Goal: Obtain resource: Obtain resource

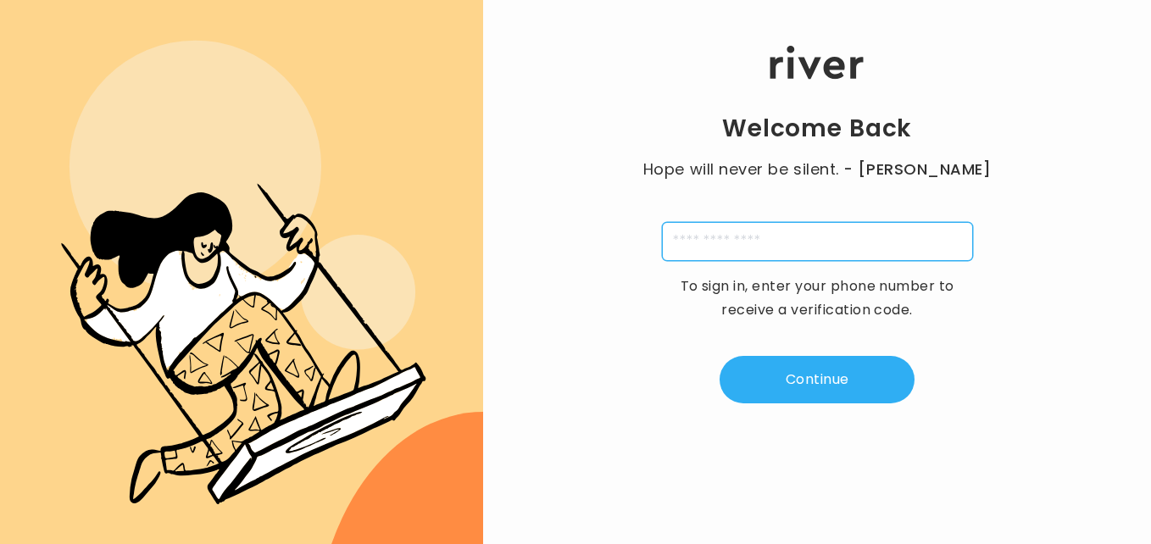
click at [764, 239] on input "tel" at bounding box center [817, 241] width 311 height 39
type input "**********"
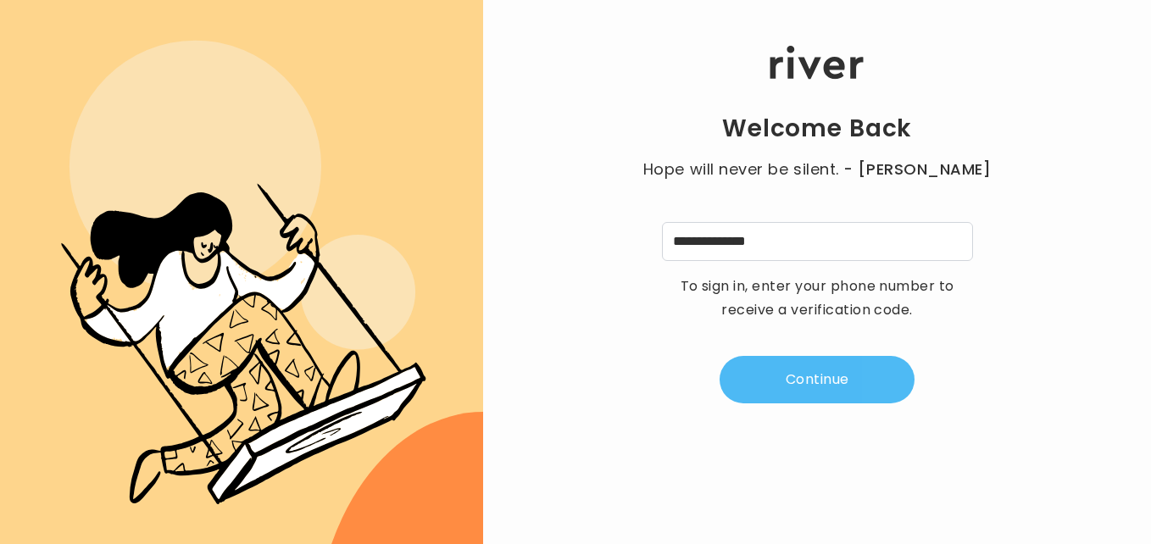
click at [797, 369] on button "Continue" at bounding box center [816, 379] width 195 height 47
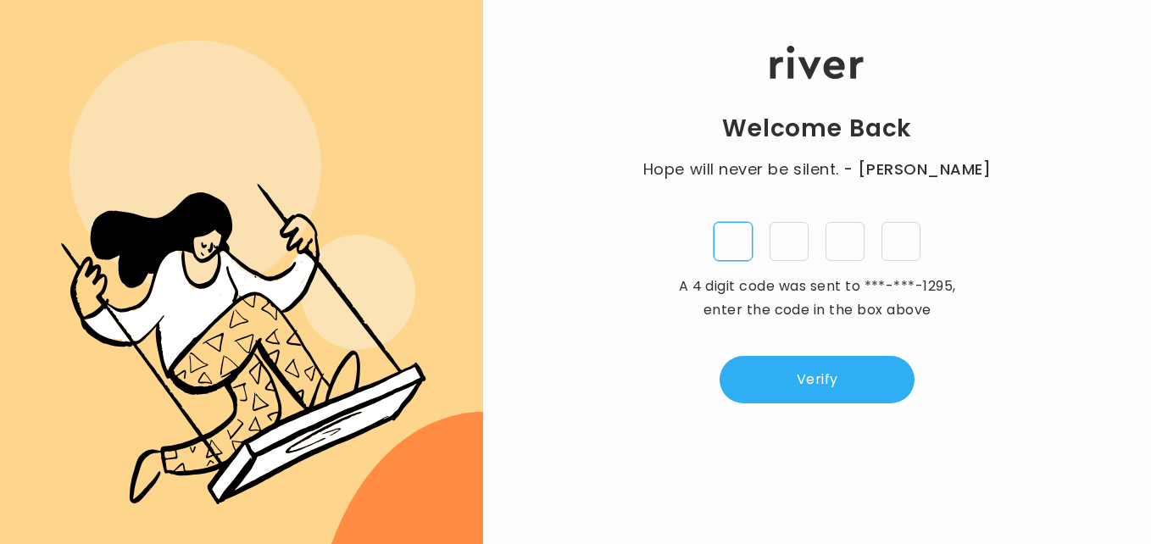
type input "*"
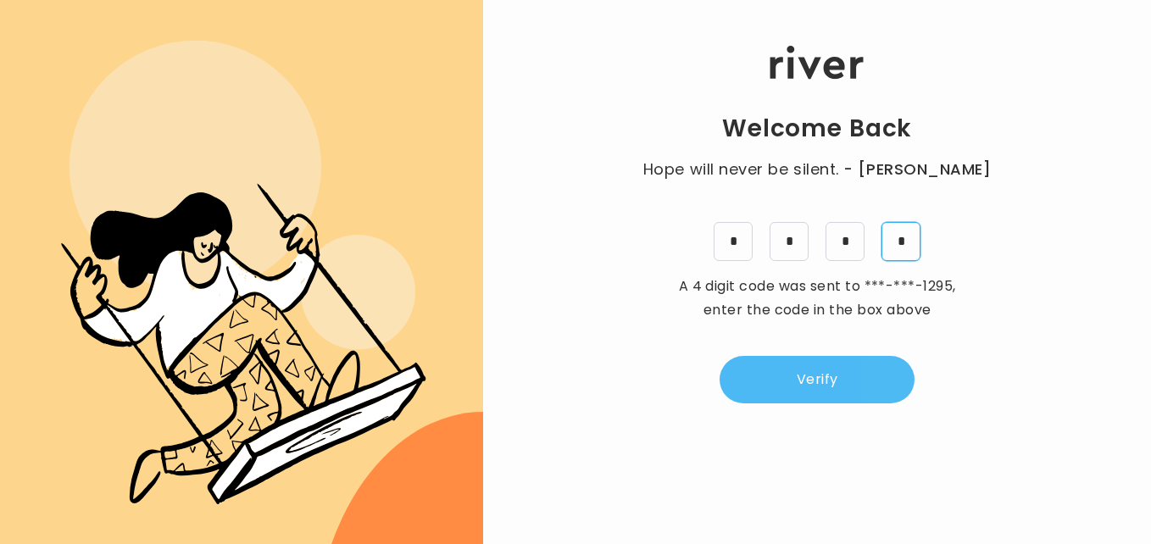
type input "*"
click at [827, 363] on button "Verify" at bounding box center [816, 379] width 195 height 47
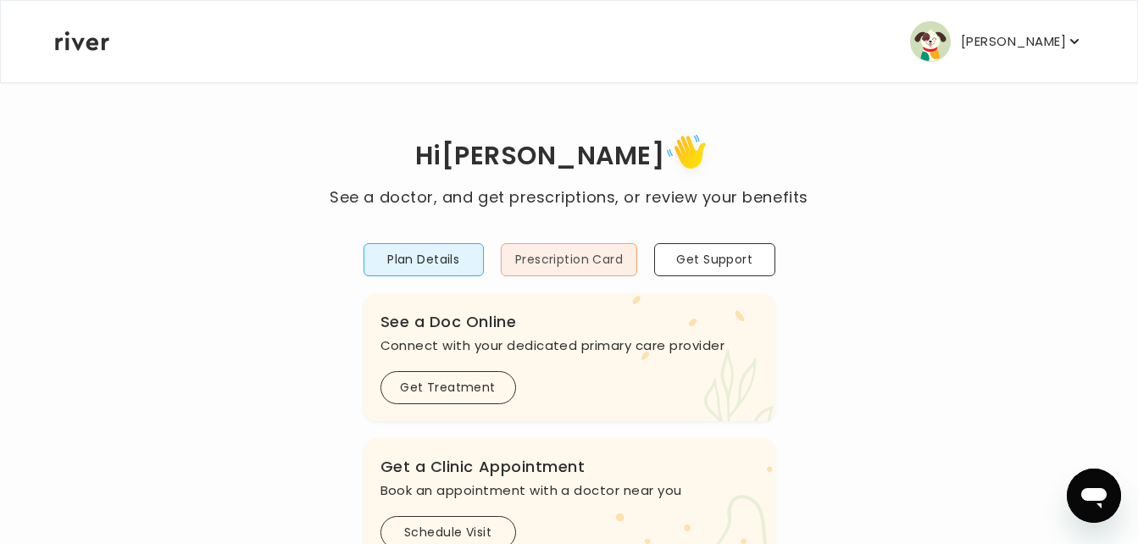
click at [569, 264] on button "Prescription Card" at bounding box center [569, 259] width 136 height 33
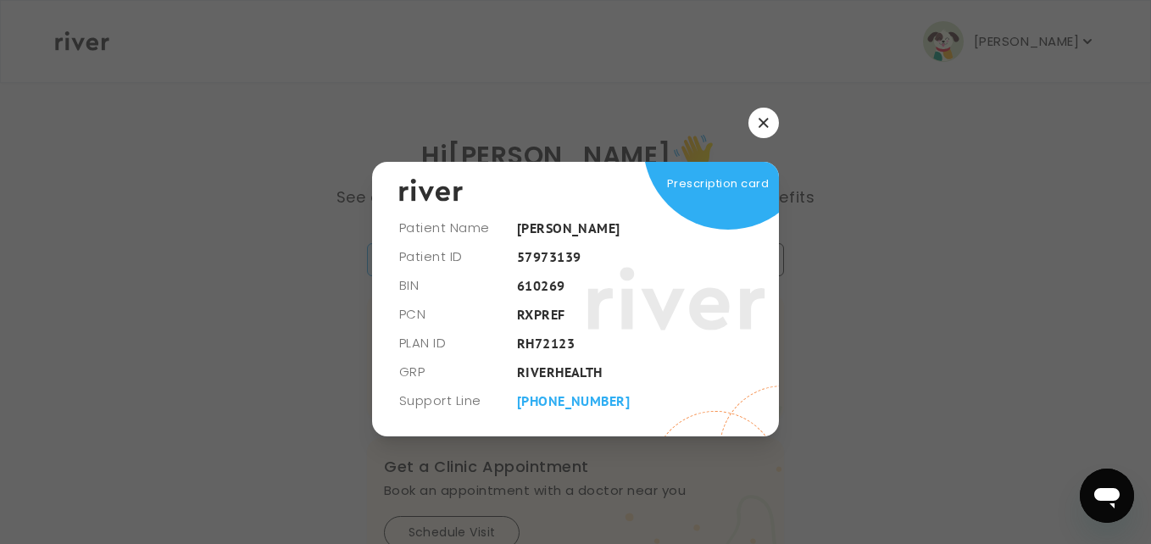
click at [759, 123] on icon "button" at bounding box center [763, 123] width 10 height 10
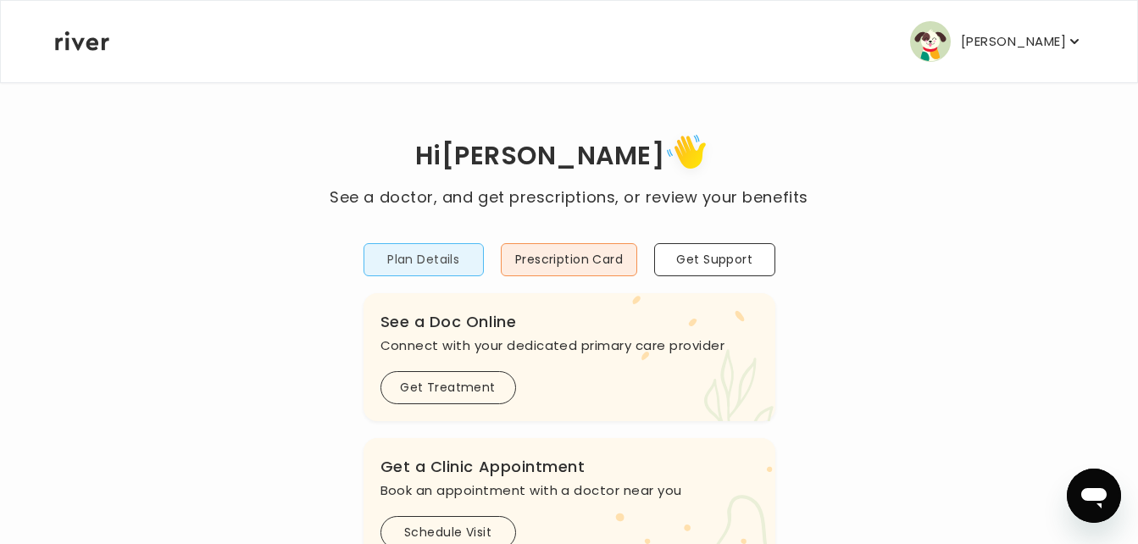
click at [402, 256] on button "Plan Details" at bounding box center [423, 259] width 120 height 33
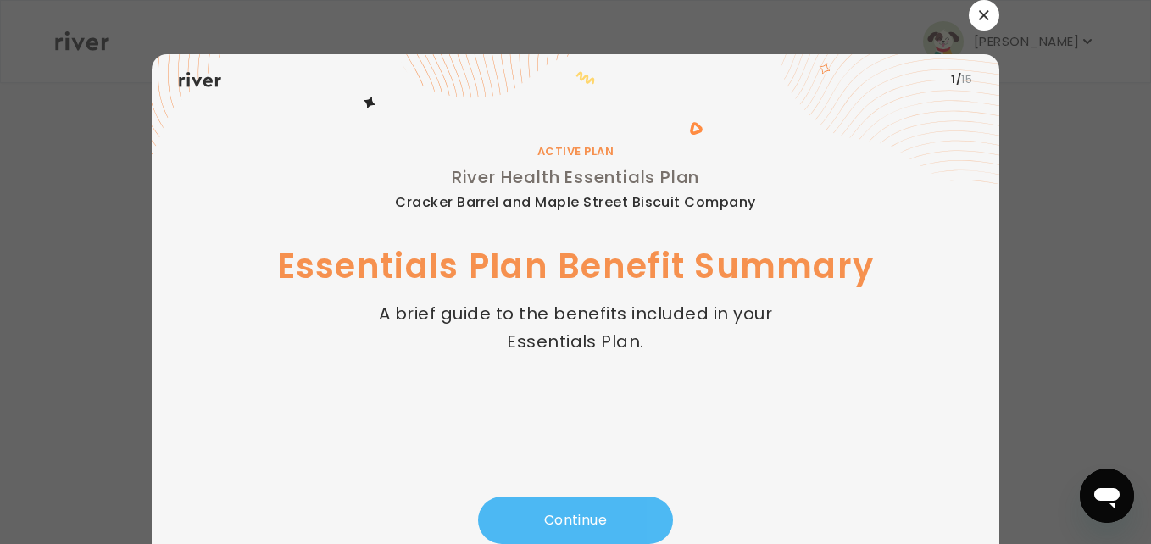
click at [585, 513] on button "Continue" at bounding box center [575, 520] width 195 height 47
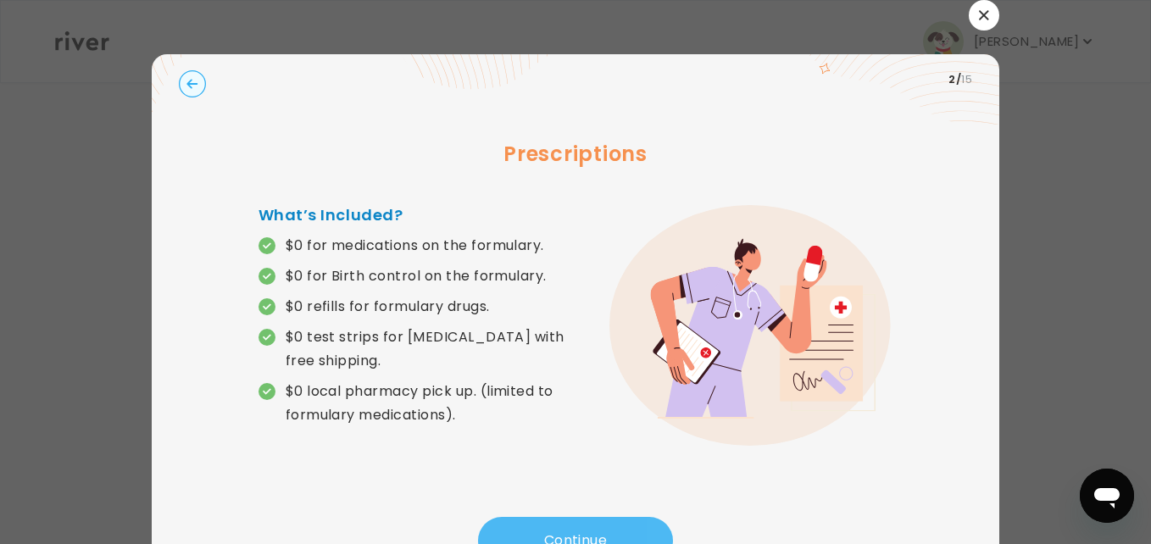
click at [585, 513] on div "Prescriptions What’s Included? $0 for medications on the formulary. $0 for Birt…" at bounding box center [575, 311] width 793 height 412
click at [581, 529] on button "Continue" at bounding box center [575, 540] width 195 height 47
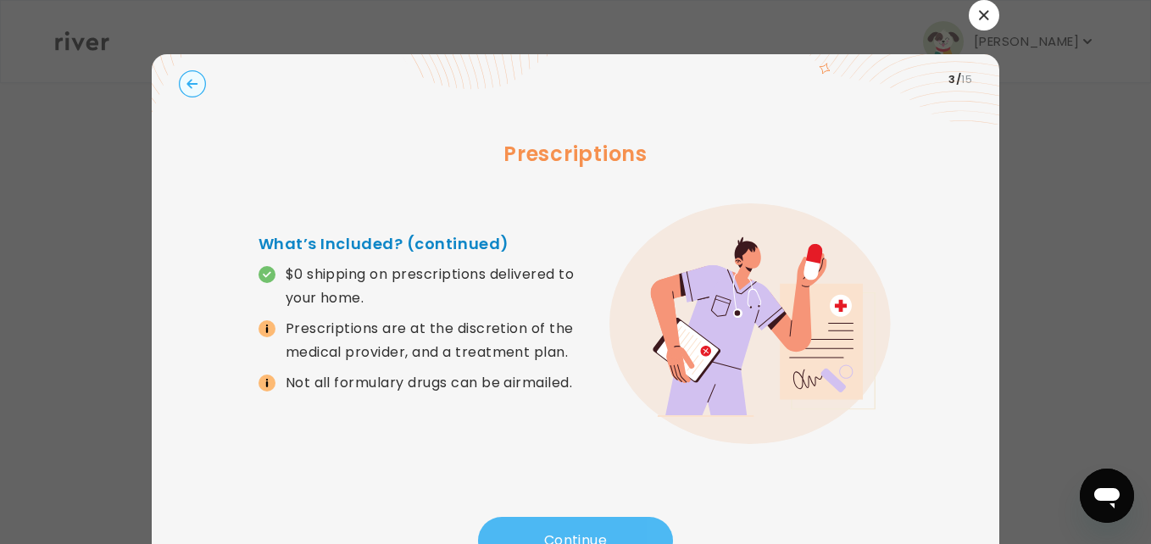
click at [582, 530] on button "Continue" at bounding box center [575, 540] width 195 height 47
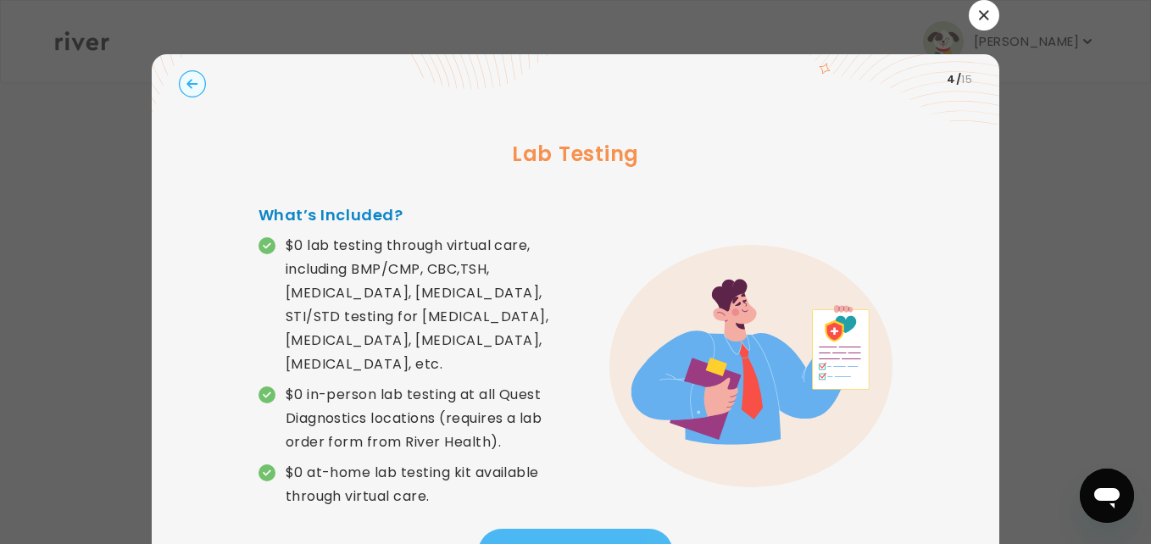
click at [582, 530] on button "Continue" at bounding box center [575, 552] width 195 height 47
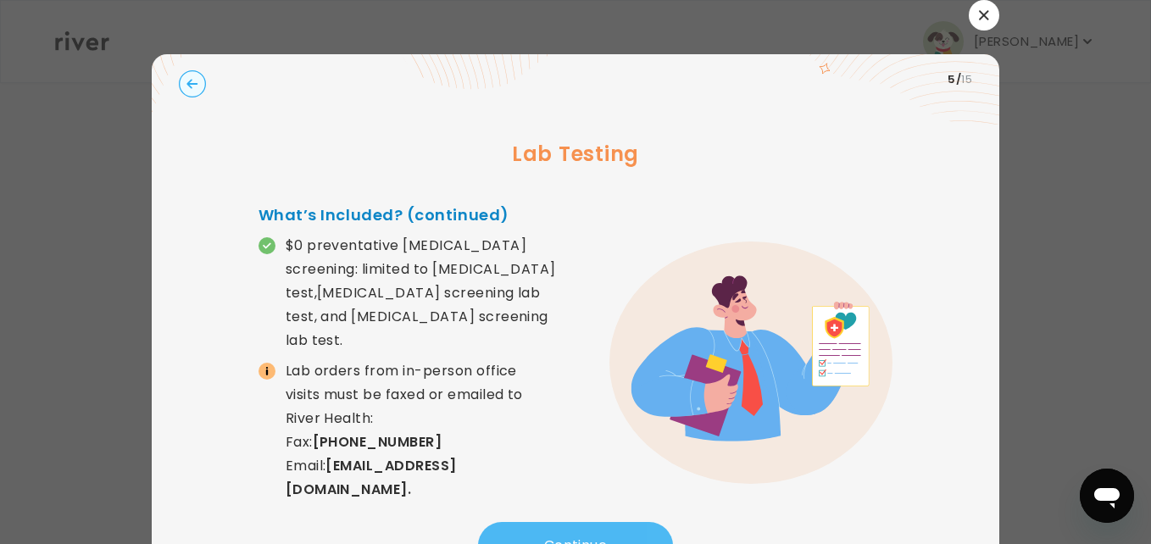
click at [582, 530] on button "Continue" at bounding box center [575, 545] width 195 height 47
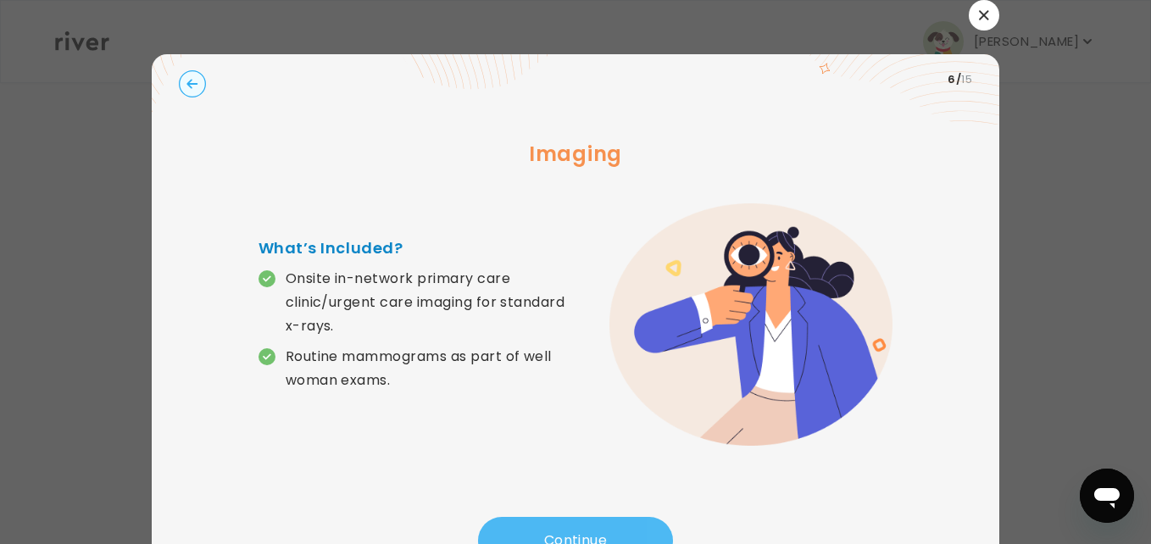
click at [582, 530] on button "Continue" at bounding box center [575, 540] width 195 height 47
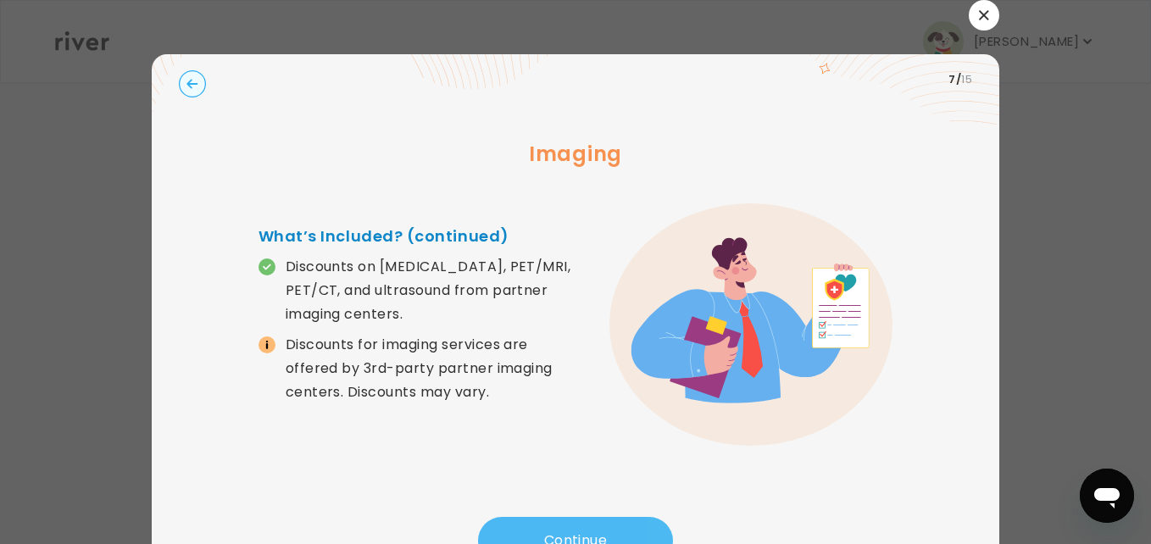
click at [582, 530] on button "Continue" at bounding box center [575, 540] width 195 height 47
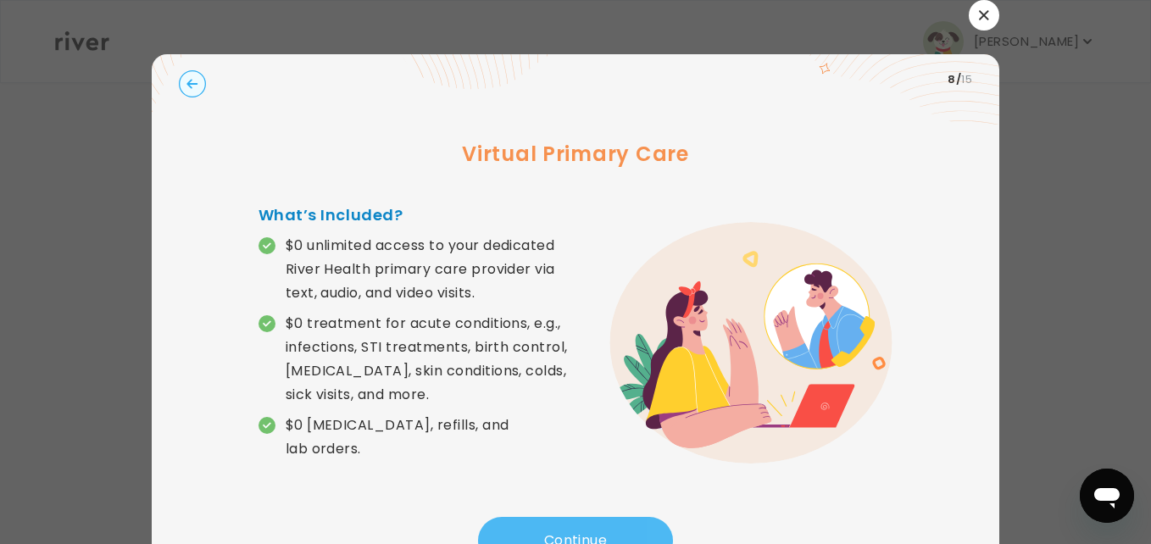
click at [582, 530] on button "Continue" at bounding box center [575, 540] width 195 height 47
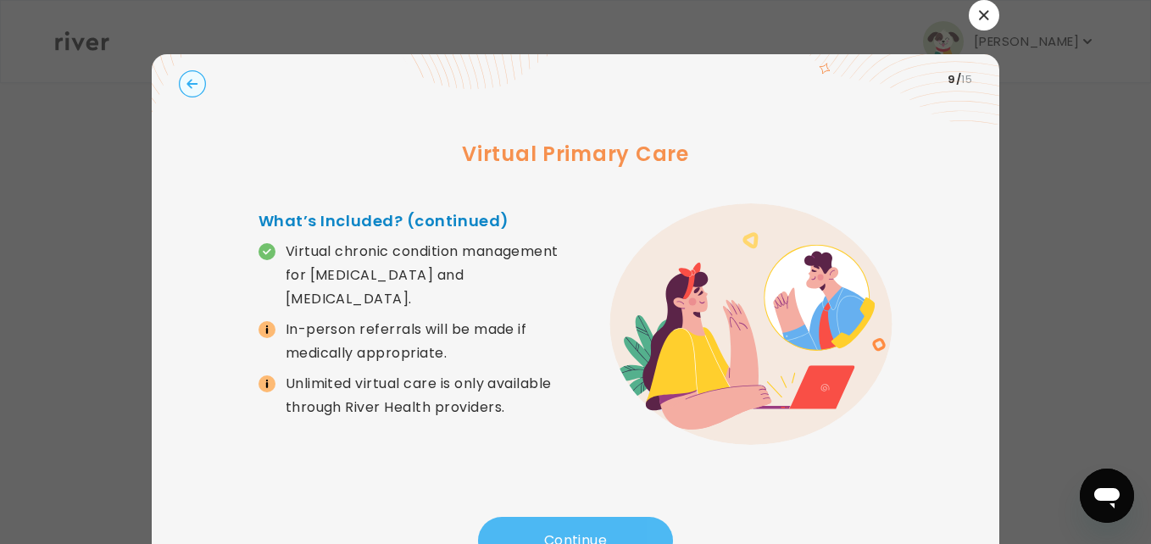
click at [582, 530] on button "Continue" at bounding box center [575, 540] width 195 height 47
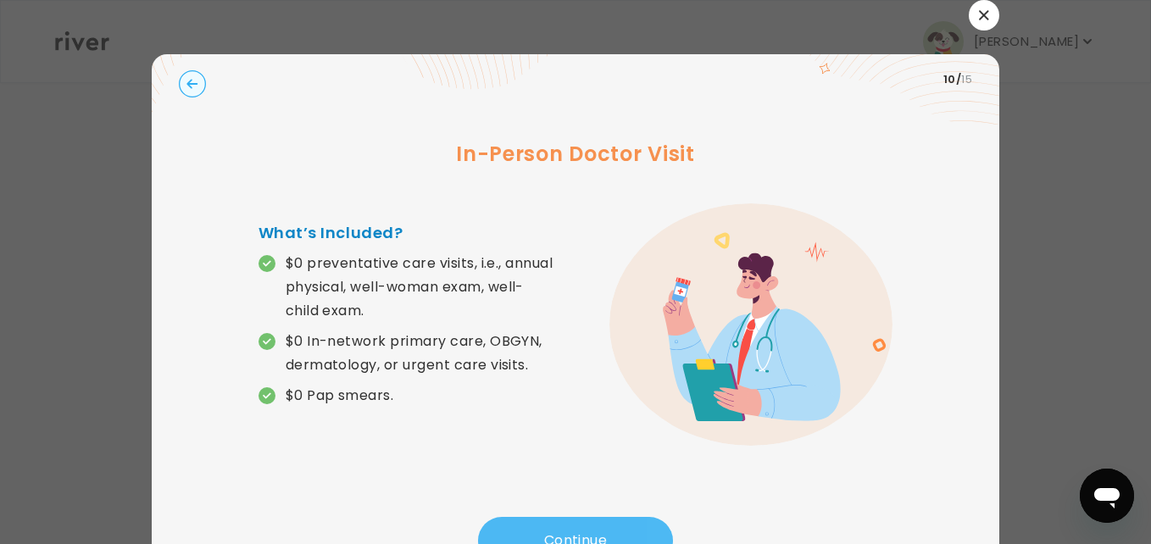
click at [582, 530] on button "Continue" at bounding box center [575, 540] width 195 height 47
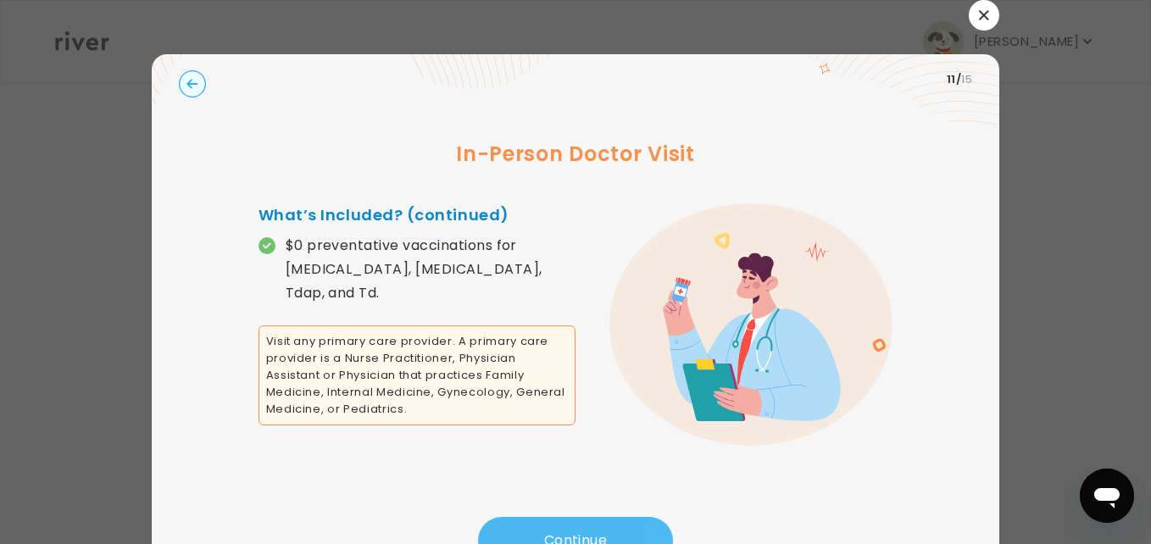
click at [582, 530] on button "Continue" at bounding box center [575, 540] width 195 height 47
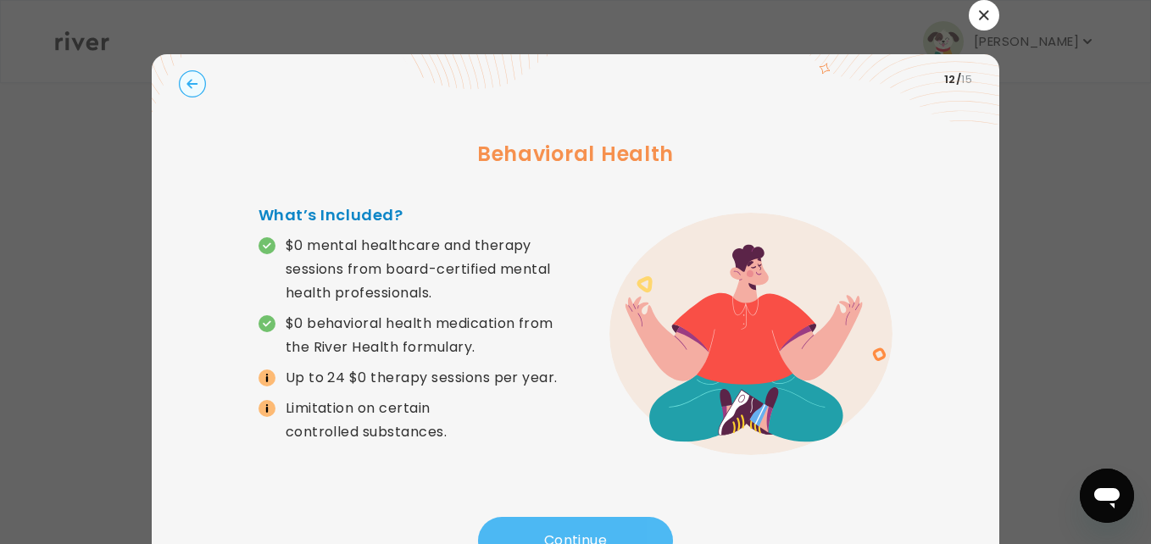
click at [582, 530] on button "Continue" at bounding box center [575, 540] width 195 height 47
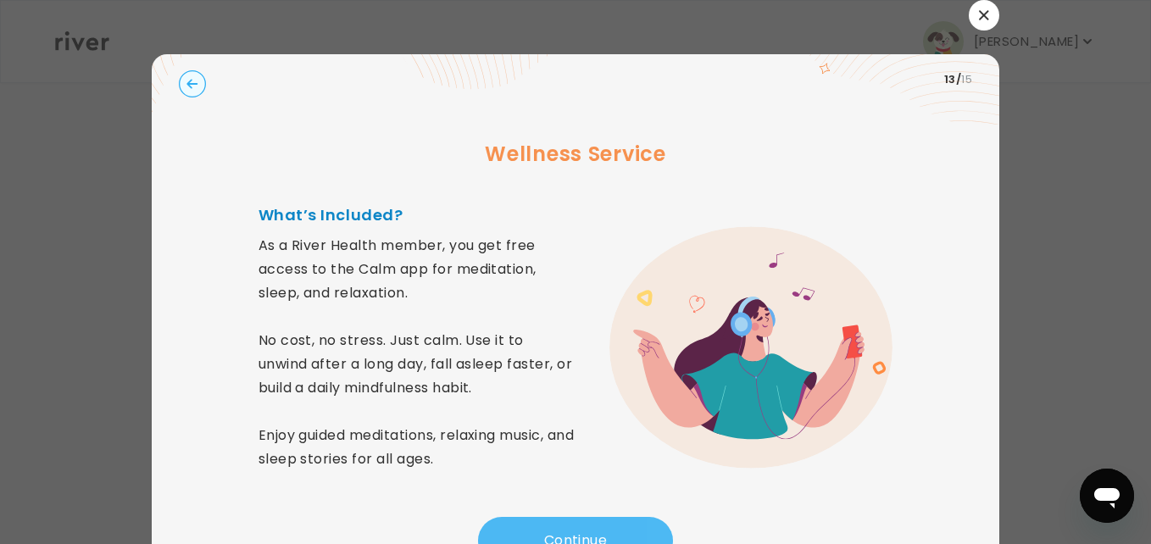
click at [582, 530] on button "Continue" at bounding box center [575, 540] width 195 height 47
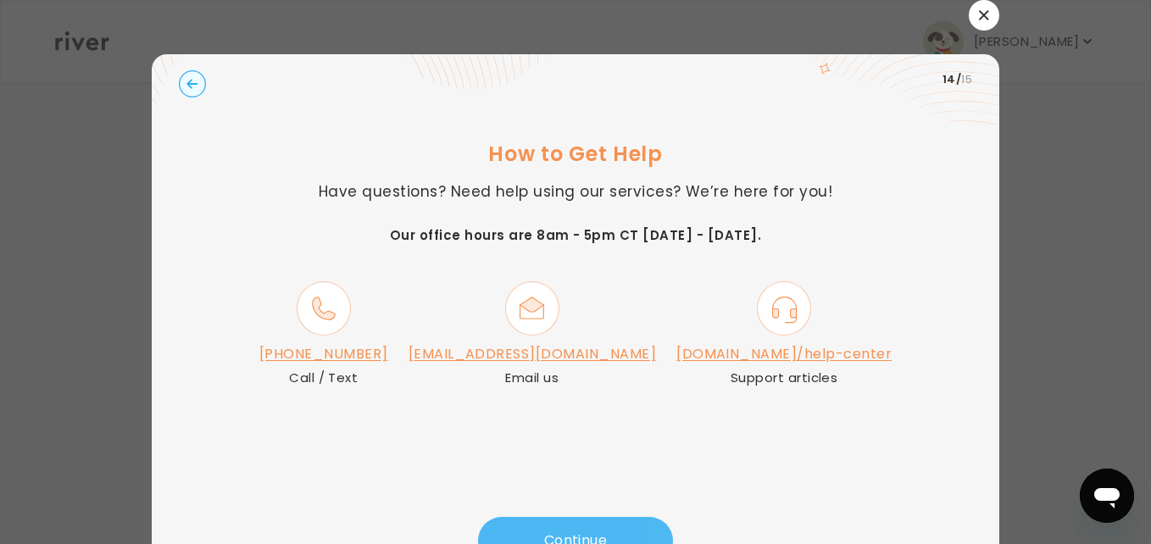
click at [582, 530] on button "Continue" at bounding box center [575, 540] width 195 height 47
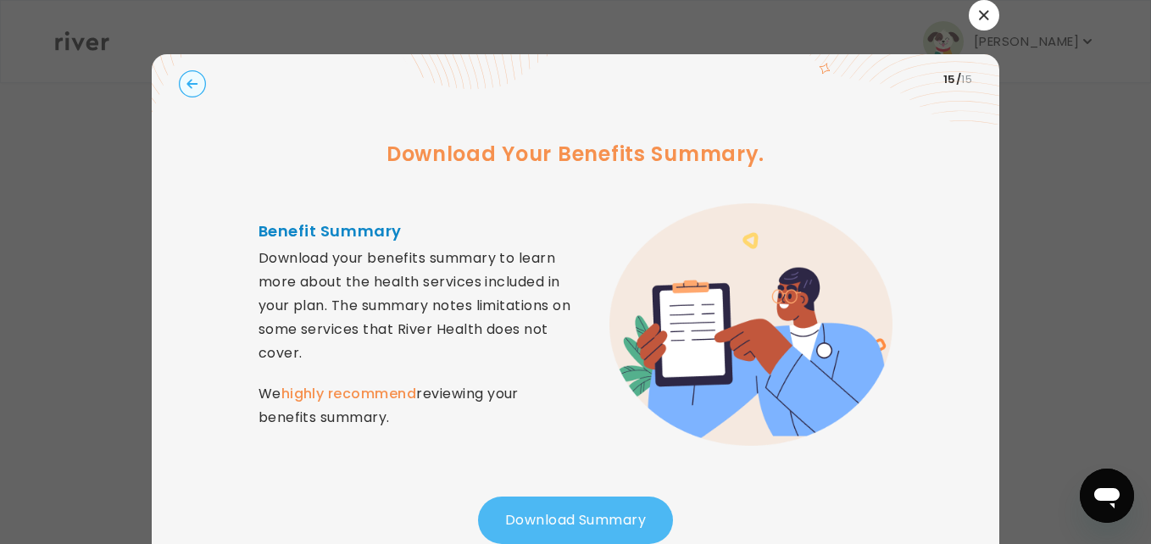
click at [582, 530] on button "Download Summary" at bounding box center [575, 520] width 195 height 47
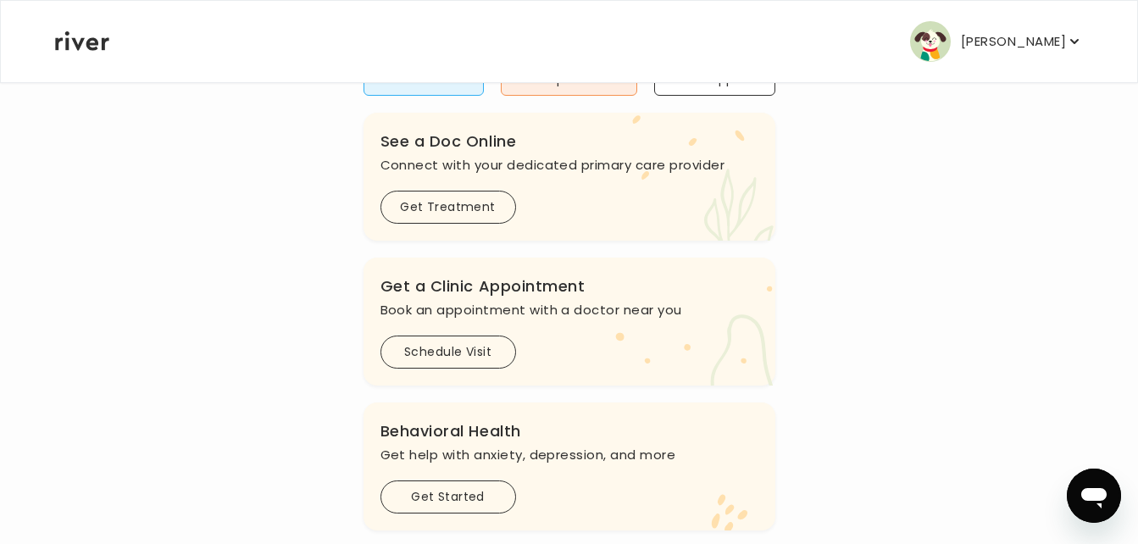
scroll to position [260, 0]
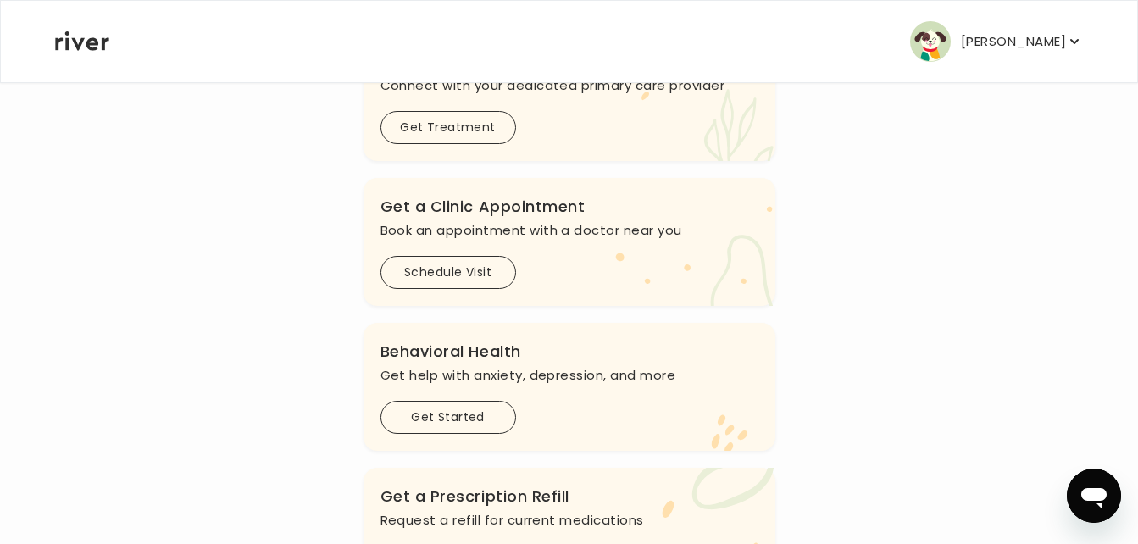
click at [1041, 38] on p "[PERSON_NAME]" at bounding box center [1013, 42] width 105 height 24
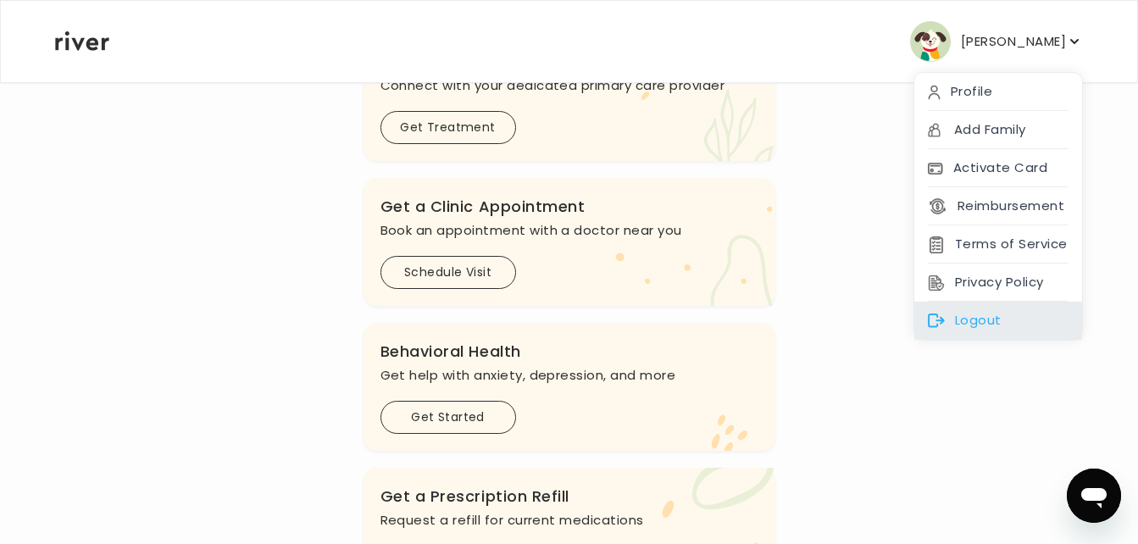
click at [973, 311] on div "Logout" at bounding box center [998, 321] width 168 height 38
